Goal: Task Accomplishment & Management: Complete application form

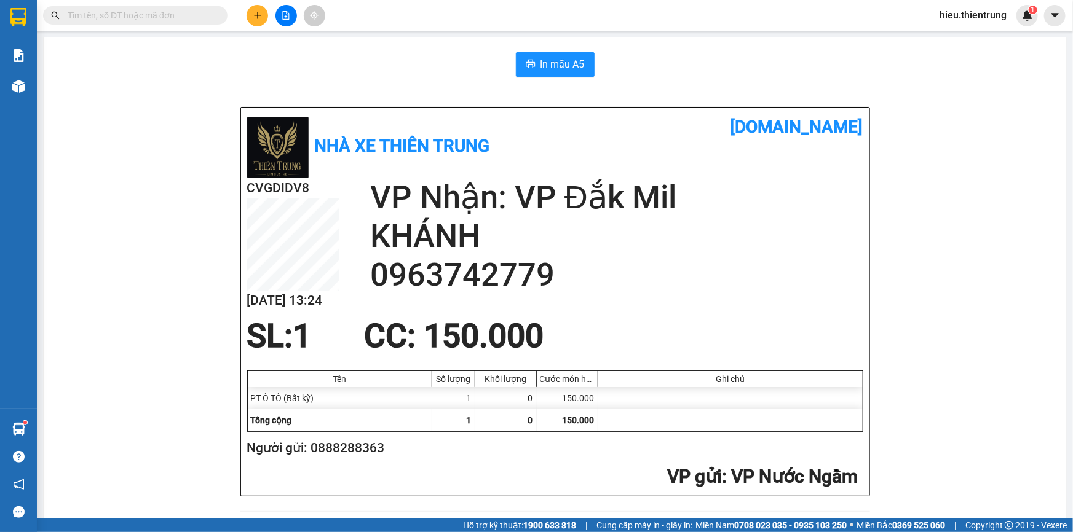
scroll to position [487, 0]
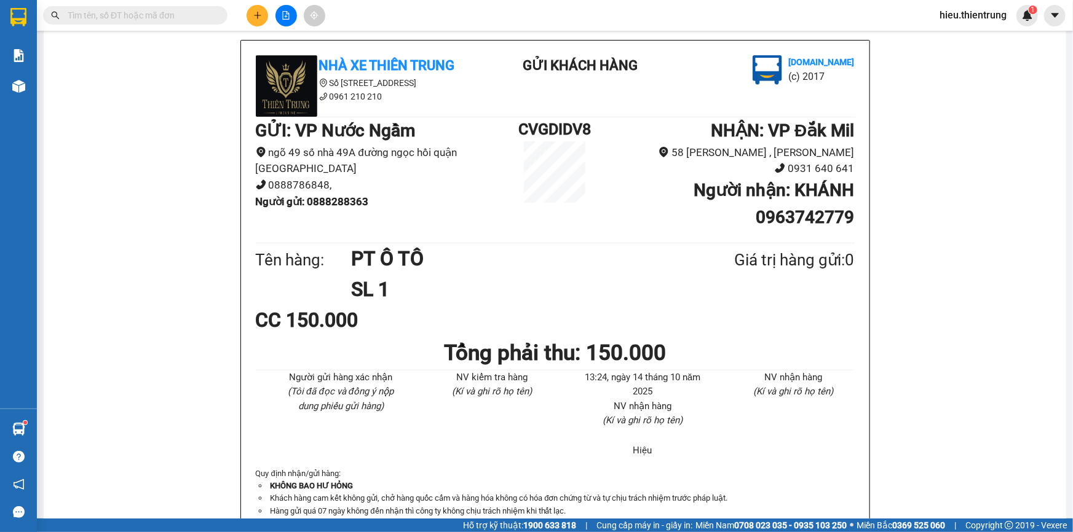
click at [252, 14] on button at bounding box center [258, 16] width 22 height 22
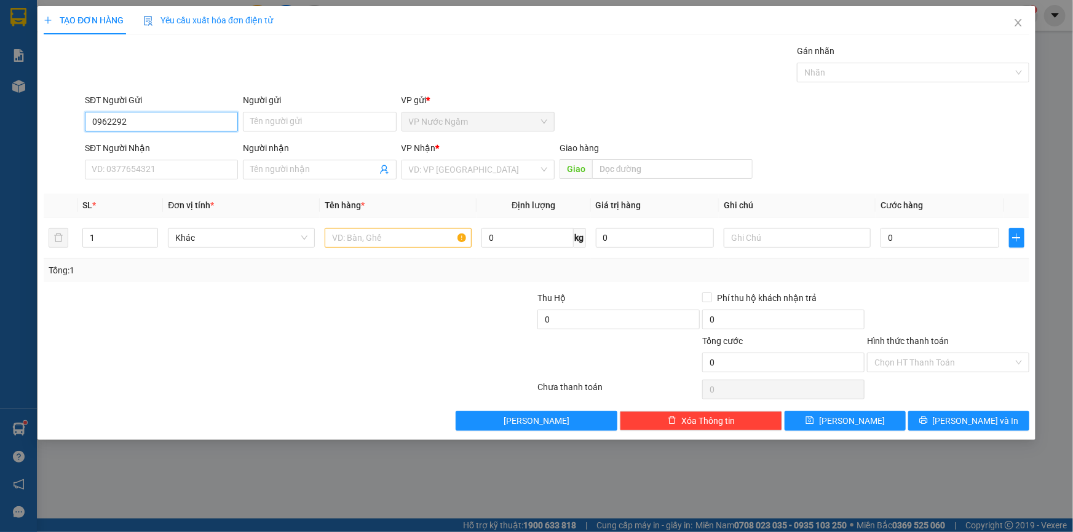
drag, startPoint x: 306, startPoint y: 334, endPoint x: 141, endPoint y: 125, distance: 266.1
click at [141, 125] on input "0962292" at bounding box center [161, 122] width 153 height 20
type input "0962292018"
click at [154, 172] on input "SĐT Người Nhận" at bounding box center [161, 170] width 153 height 20
drag, startPoint x: 161, startPoint y: 122, endPoint x: 0, endPoint y: 136, distance: 161.7
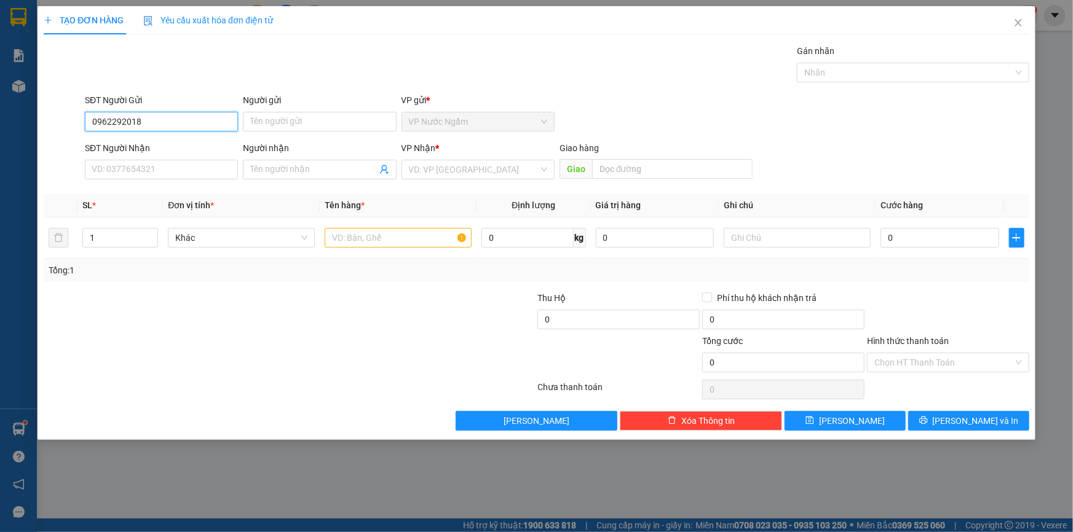
click at [0, 136] on div "TẠO ĐƠN HÀNG Yêu cầu xuất hóa đơn điện tử Transit Pickup Surcharge Ids Transit …" at bounding box center [536, 266] width 1073 height 532
click at [121, 162] on input "SĐT Người Nhận" at bounding box center [161, 170] width 153 height 20
paste input "0962292018"
type input "0962292018"
drag, startPoint x: 144, startPoint y: 113, endPoint x: 0, endPoint y: 101, distance: 144.3
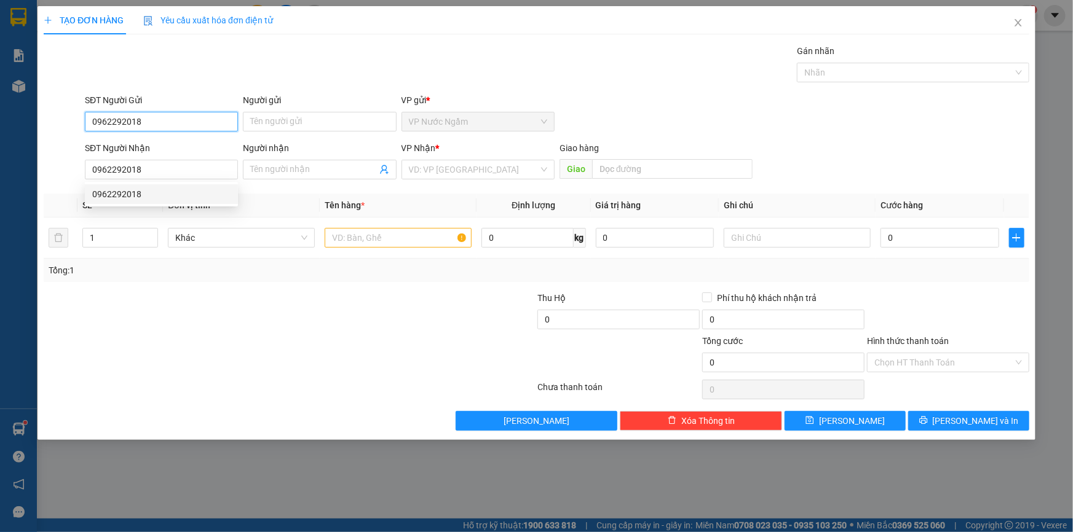
click at [0, 100] on div "TẠO ĐƠN HÀNG Yêu cầu xuất hóa đơn điện tử Transit Pickup Surcharge Ids Transit …" at bounding box center [536, 266] width 1073 height 532
click at [161, 144] on div "0392682766" at bounding box center [161, 147] width 138 height 14
type input "0392682766"
type input "200.000"
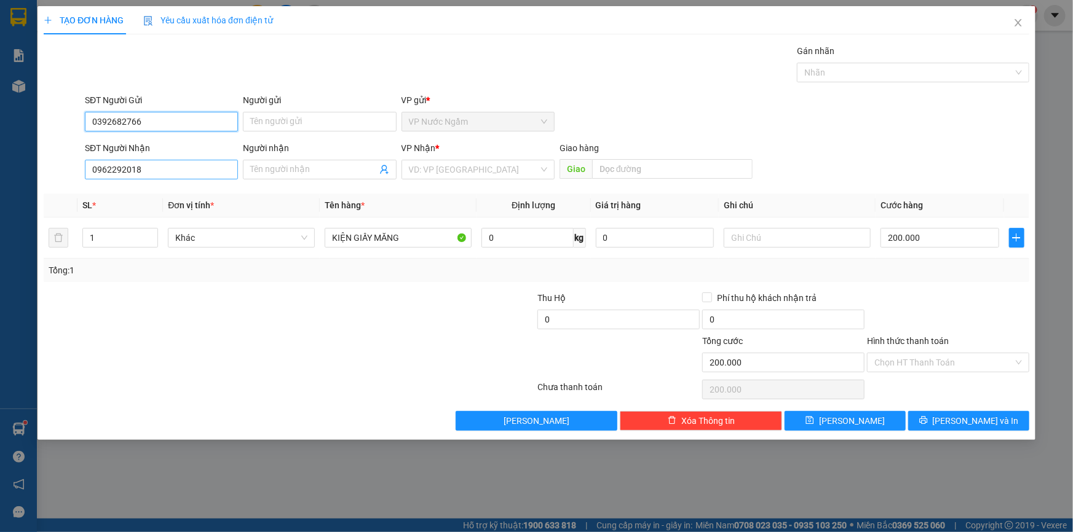
type input "0392682766"
click at [164, 177] on input "0962292018" at bounding box center [161, 170] width 153 height 20
drag, startPoint x: 157, startPoint y: 197, endPoint x: 147, endPoint y: 193, distance: 11.1
click at [157, 194] on div "0962292018" at bounding box center [161, 195] width 138 height 14
click at [955, 430] on div "TẠO ĐƠN HÀNG Yêu cầu xuất hóa đơn điện tử Transit Pickup Surcharge Ids Transit …" at bounding box center [537, 223] width 998 height 434
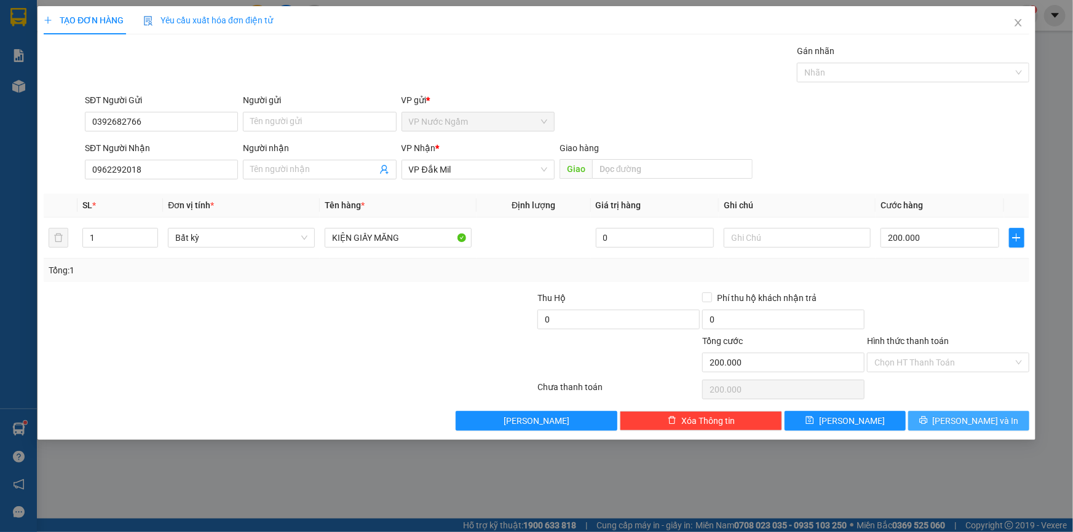
click at [927, 424] on icon "printer" at bounding box center [923, 421] width 8 height 8
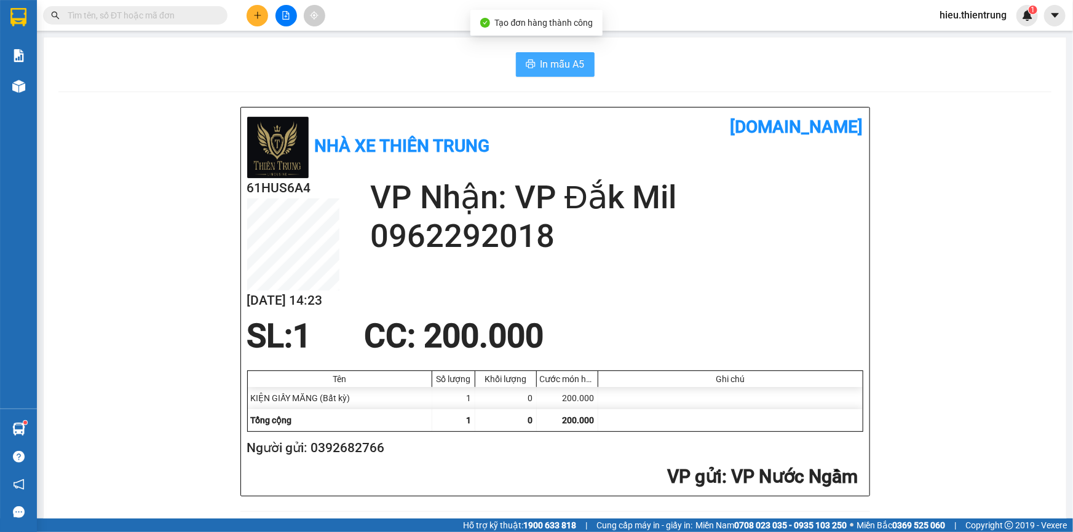
click at [536, 52] on button "In mẫu A5" at bounding box center [555, 64] width 79 height 25
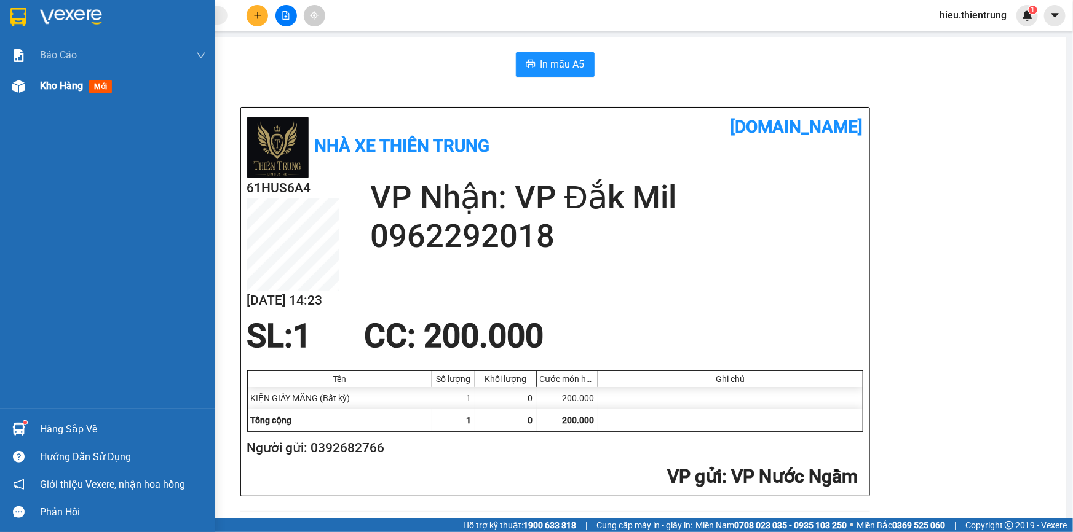
click at [67, 87] on span "Kho hàng" at bounding box center [61, 86] width 43 height 12
click at [68, 86] on span "Kho hàng" at bounding box center [61, 86] width 43 height 12
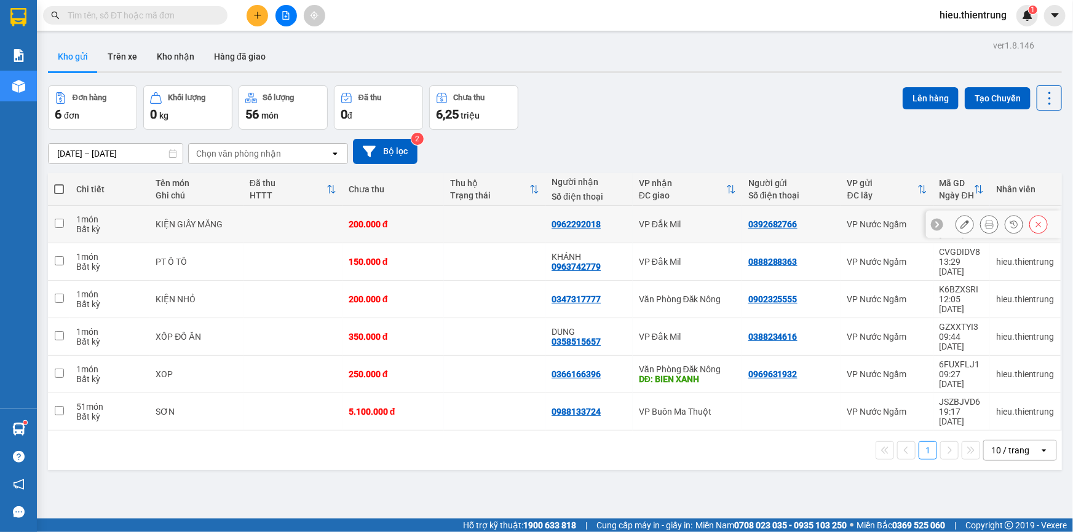
drag, startPoint x: 938, startPoint y: 214, endPoint x: 954, endPoint y: 227, distance: 21.0
click at [941, 215] on div at bounding box center [993, 225] width 135 height 28
click at [956, 227] on button at bounding box center [964, 225] width 17 height 22
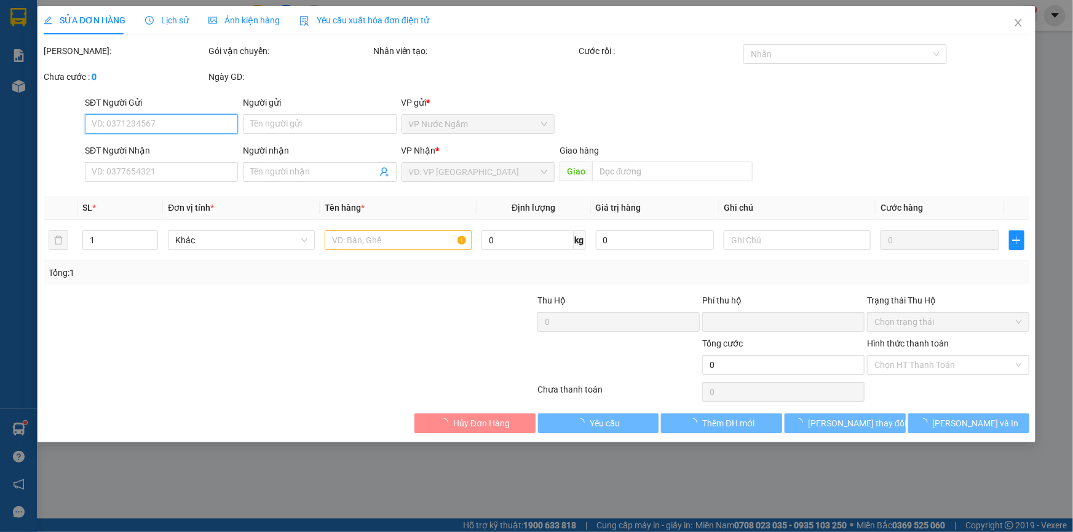
type input "0392682766"
type input "0962292018"
type input "0"
type input "200.000"
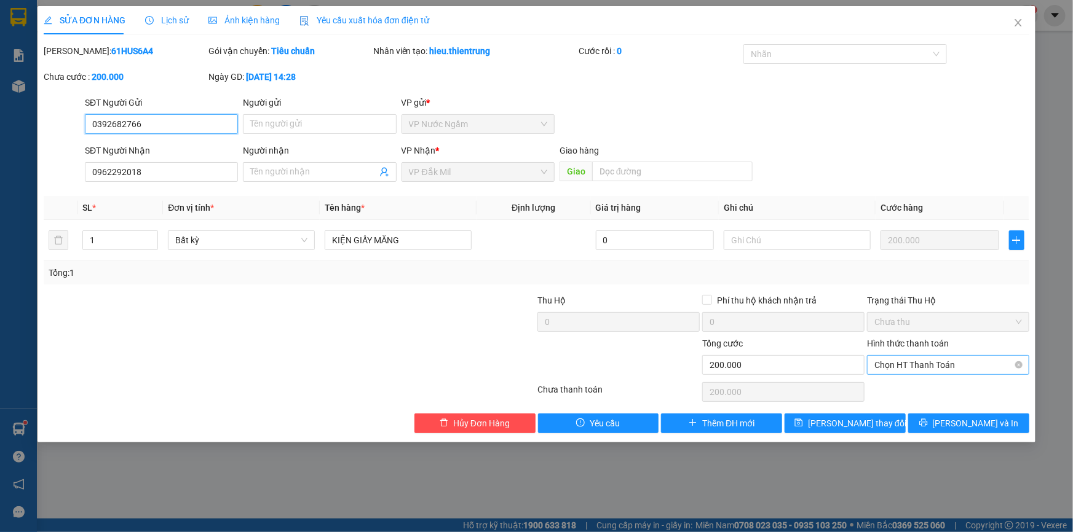
click at [921, 361] on span "Chọn HT Thanh Toán" at bounding box center [948, 365] width 148 height 18
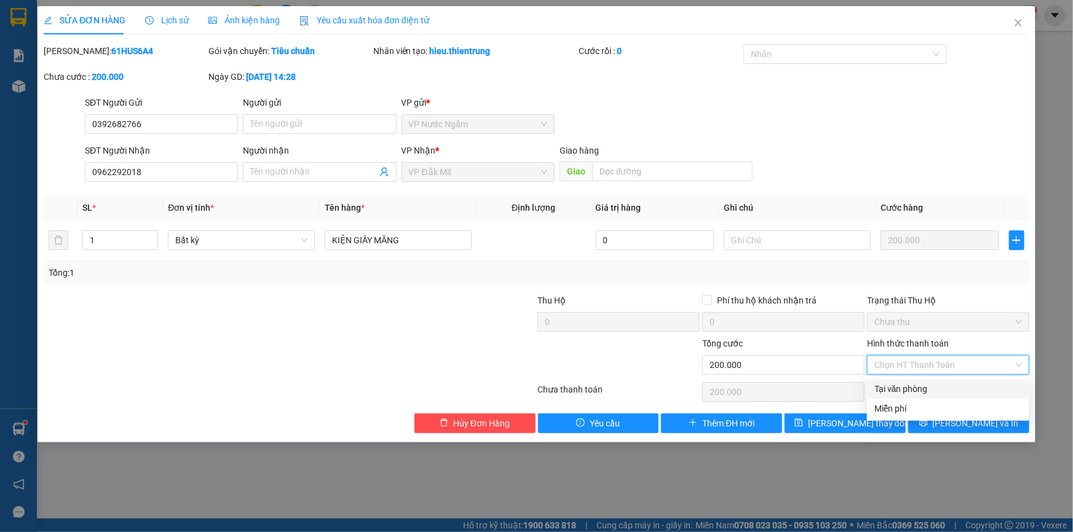
click at [919, 382] on div "Tại văn phòng" at bounding box center [948, 389] width 162 height 20
type input "0"
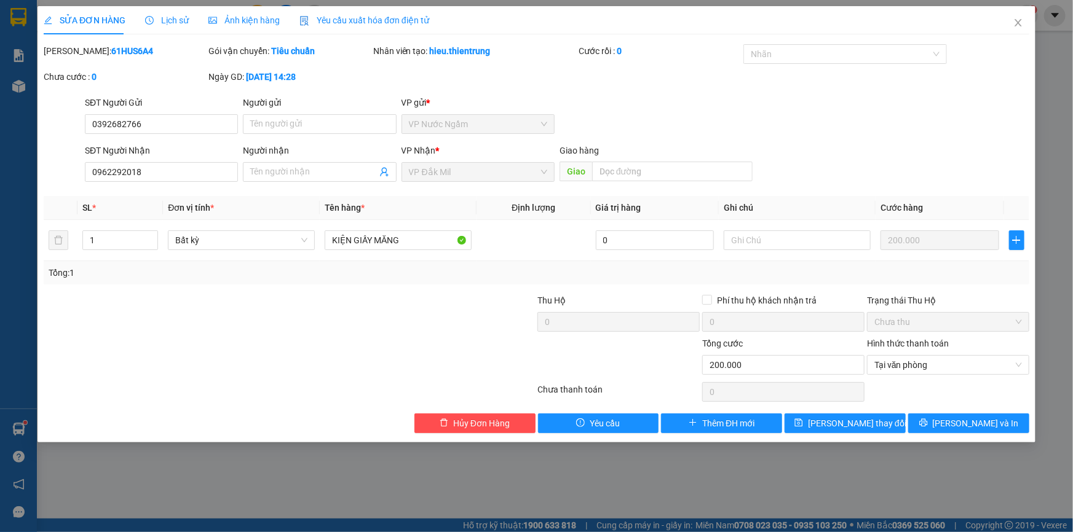
click at [964, 433] on div "SỬA ĐƠN HÀNG Lịch sử Ảnh kiện hàng Yêu cầu xuất hóa đơn điện tử Total Paid Fee …" at bounding box center [537, 224] width 998 height 437
click at [964, 430] on span "[PERSON_NAME] và In" at bounding box center [976, 424] width 86 height 14
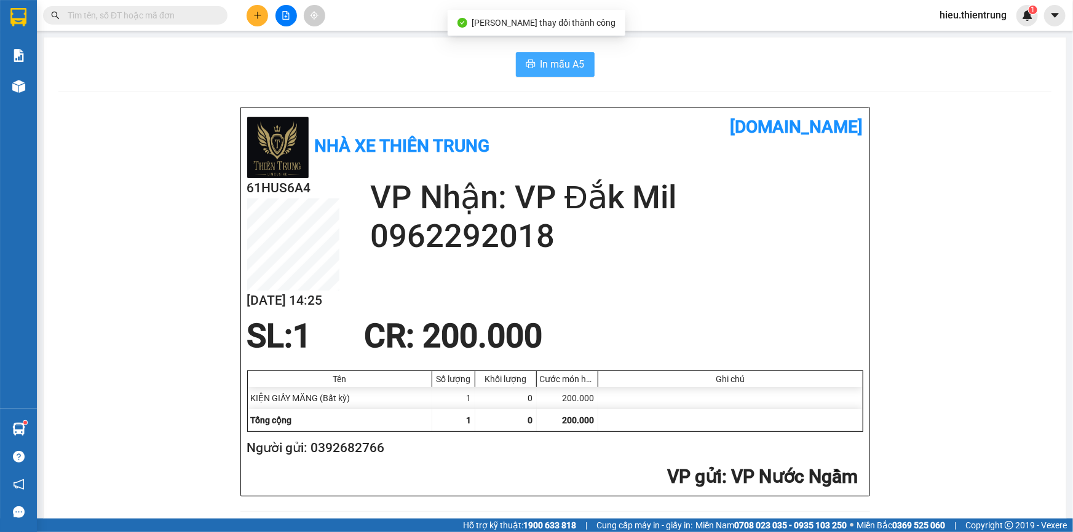
click at [575, 60] on span "In mẫu A5" at bounding box center [562, 64] width 44 height 15
